Goal: Task Accomplishment & Management: Use online tool/utility

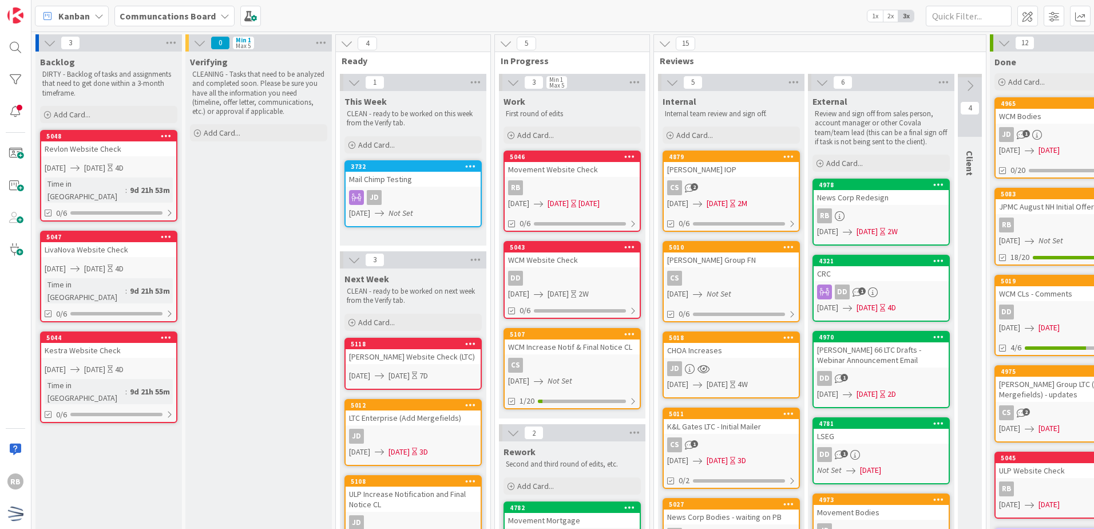
click at [593, 267] on div "WCM Website Check" at bounding box center [572, 259] width 135 height 15
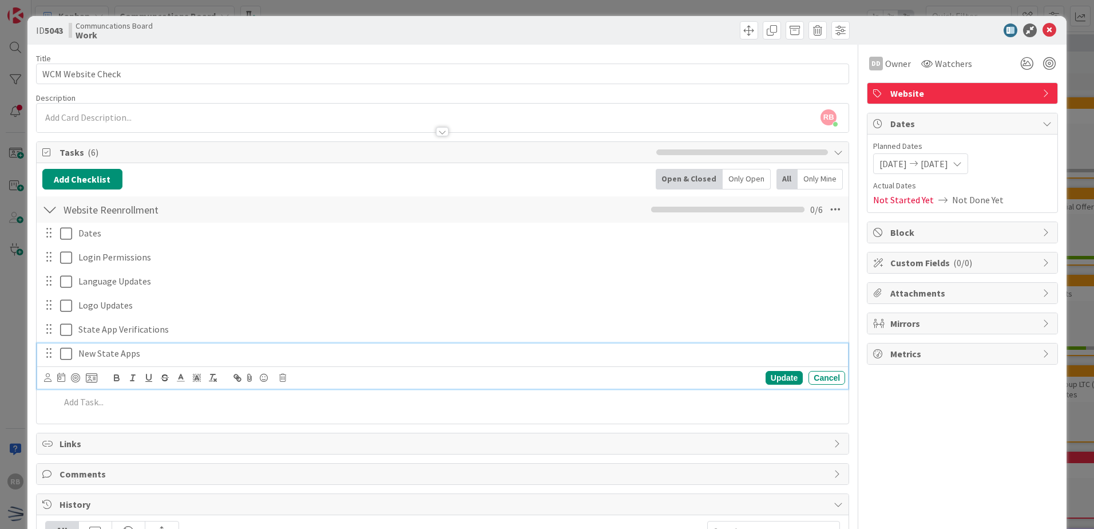
click at [67, 351] on icon at bounding box center [66, 354] width 12 height 14
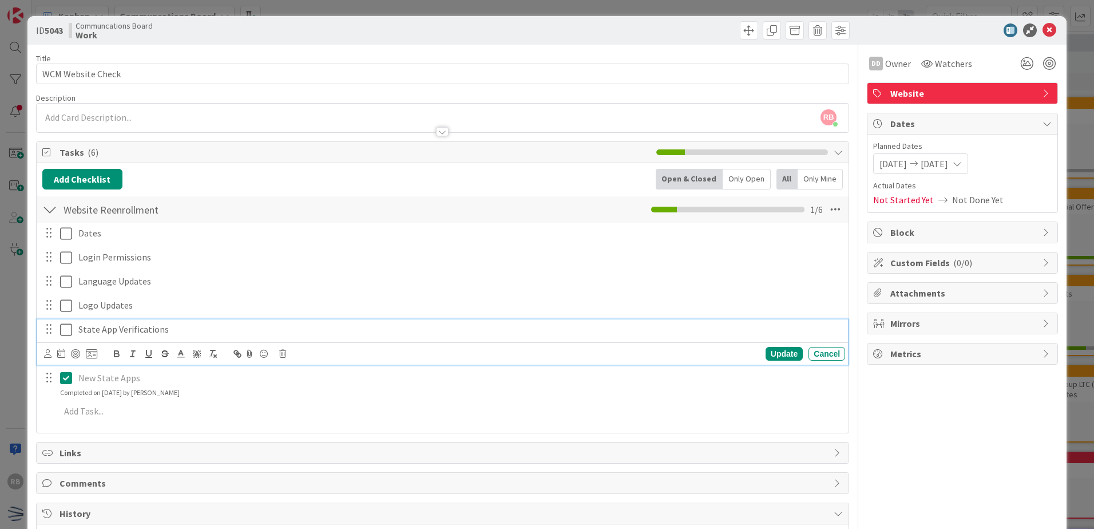
click at [65, 326] on icon at bounding box center [66, 330] width 12 height 14
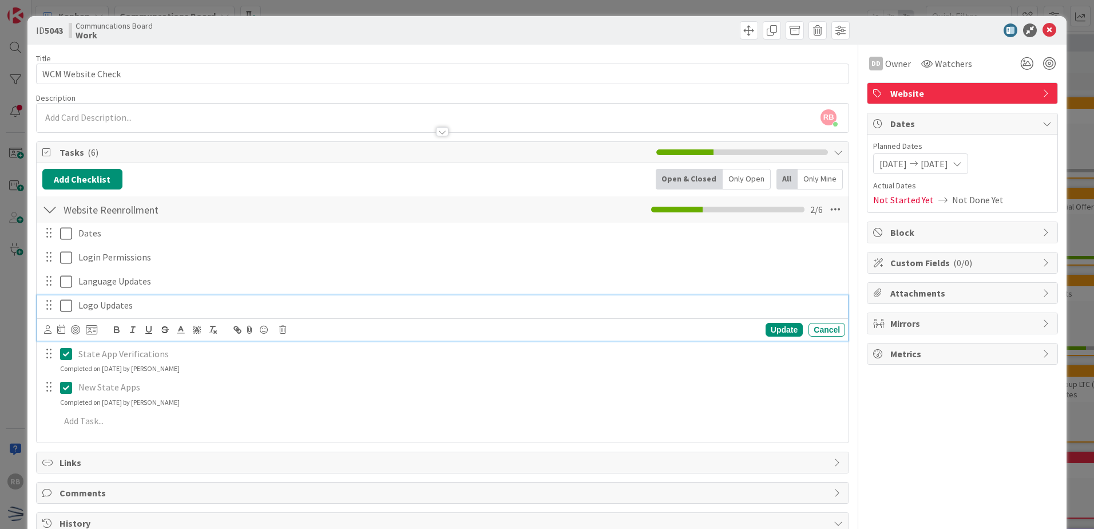
click at [64, 303] on icon at bounding box center [66, 306] width 12 height 14
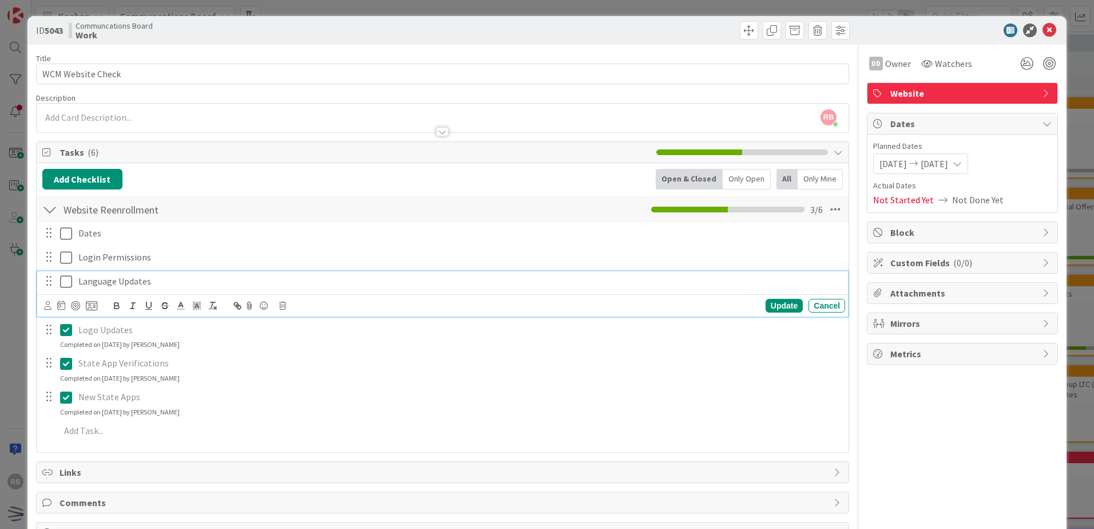
click at [64, 275] on icon at bounding box center [66, 282] width 12 height 14
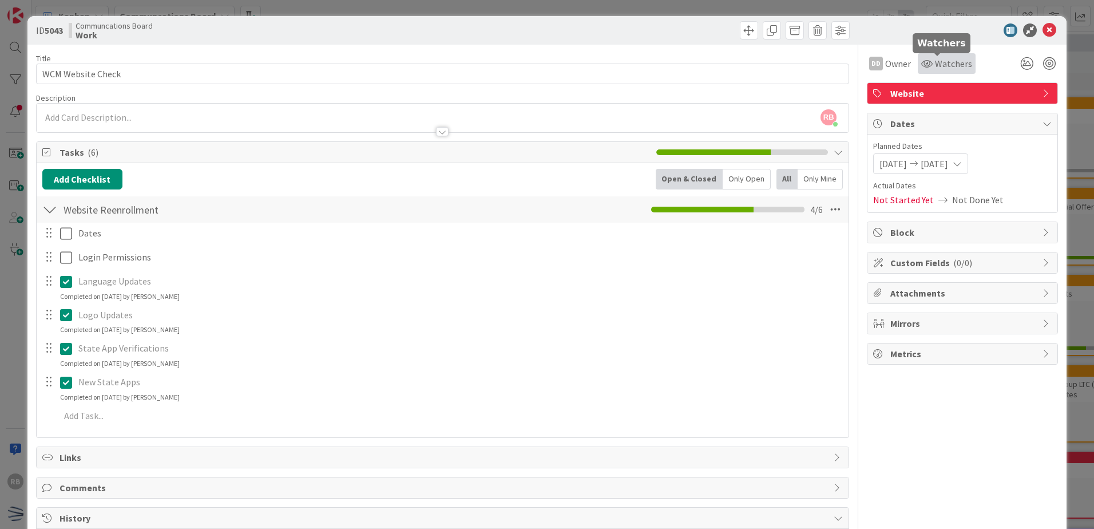
click at [935, 61] on span "Watchers" at bounding box center [953, 64] width 37 height 14
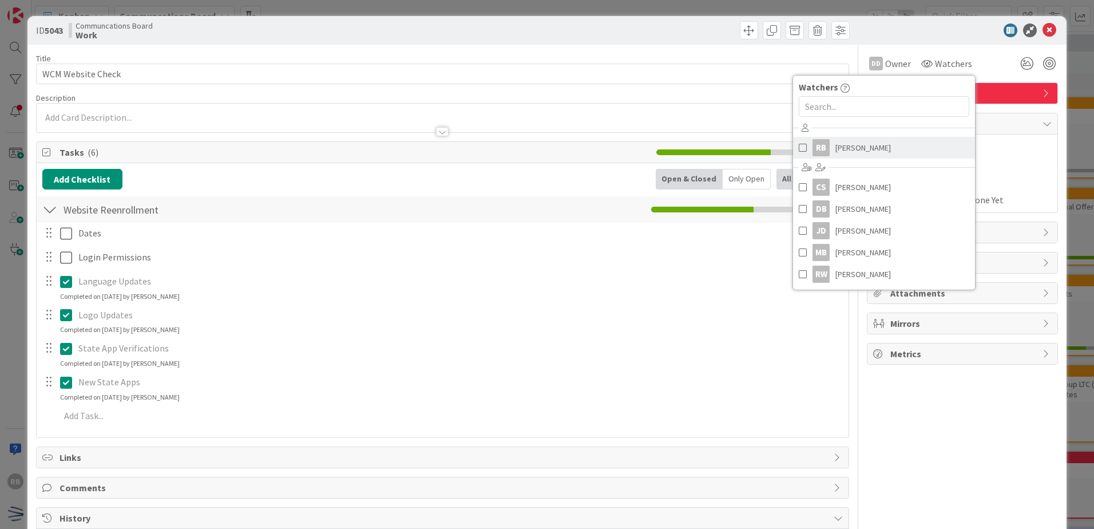
click at [839, 151] on span "[PERSON_NAME]" at bounding box center [864, 147] width 56 height 17
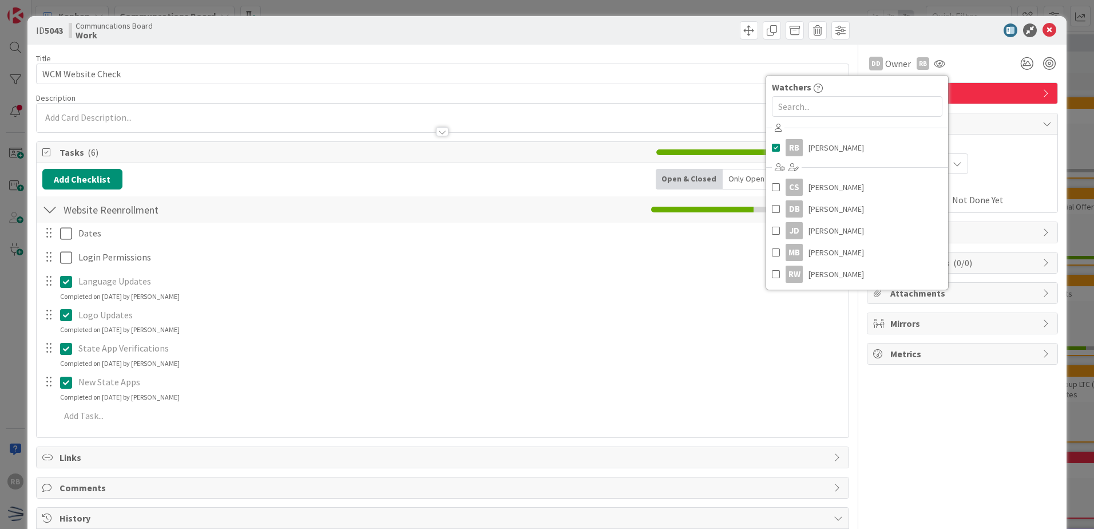
click at [975, 63] on div "DD Owner RB Watchers RB [PERSON_NAME] CS [PERSON_NAME] DB [PERSON_NAME] [PERSON…" at bounding box center [962, 63] width 191 height 21
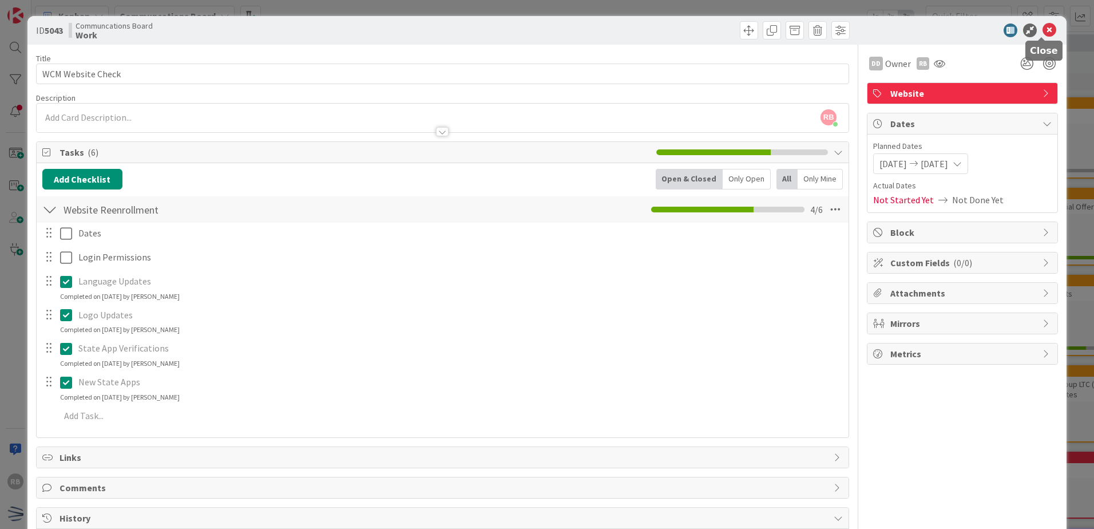
click at [1043, 26] on icon at bounding box center [1050, 30] width 14 height 14
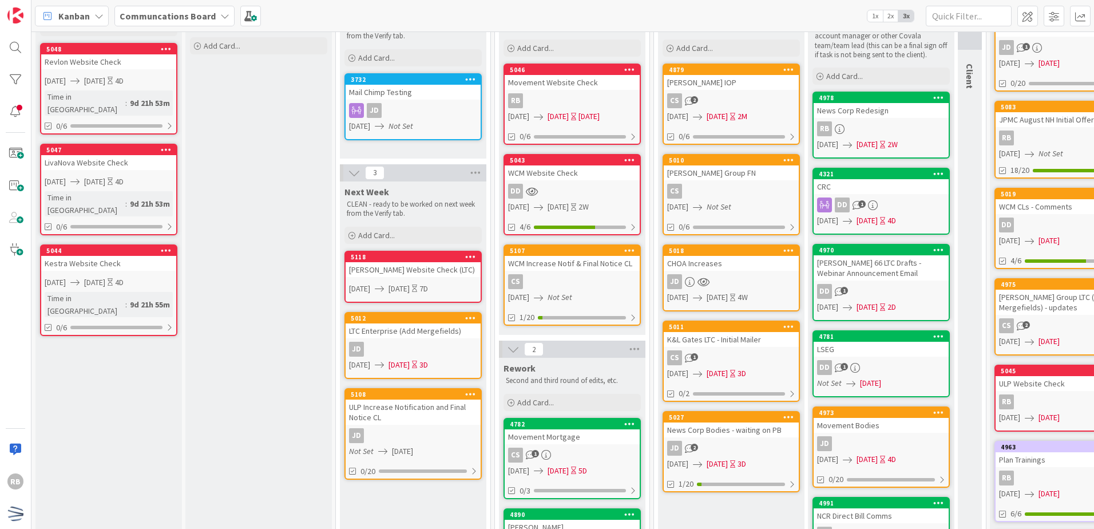
scroll to position [114, 0]
